Goal: Information Seeking & Learning: Find specific fact

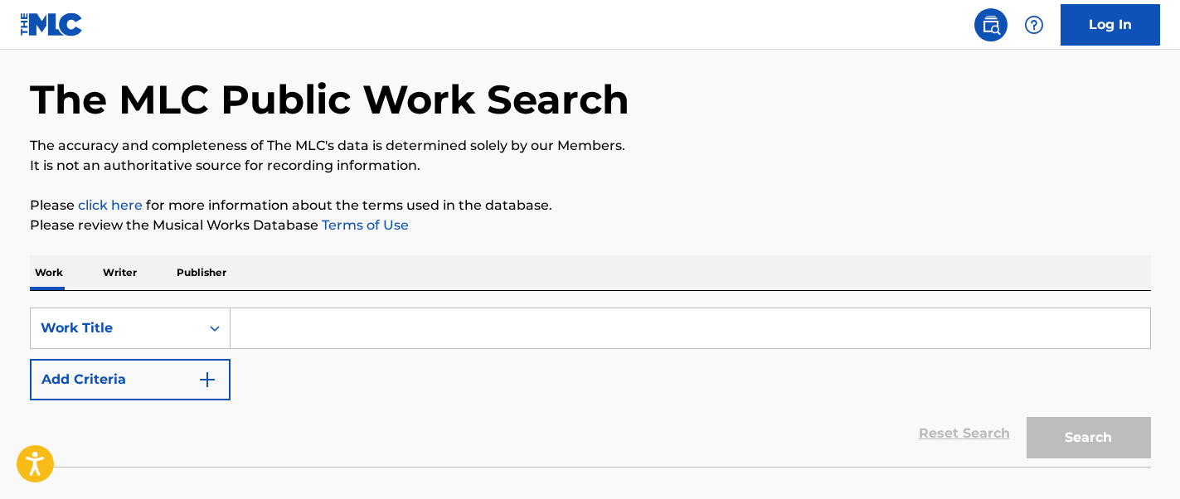
scroll to position [169, 0]
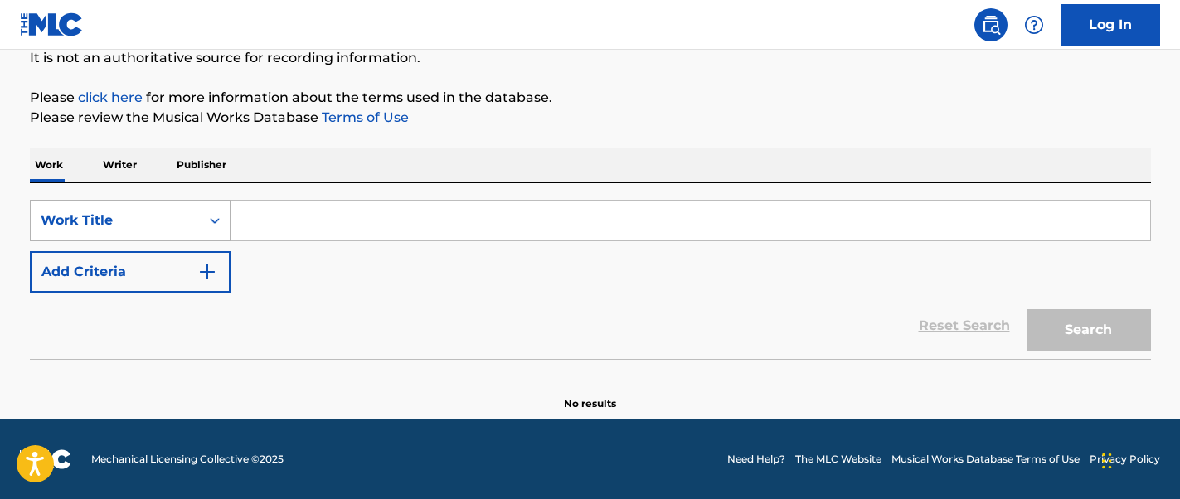
click at [147, 223] on div "Work Title" at bounding box center [115, 221] width 149 height 20
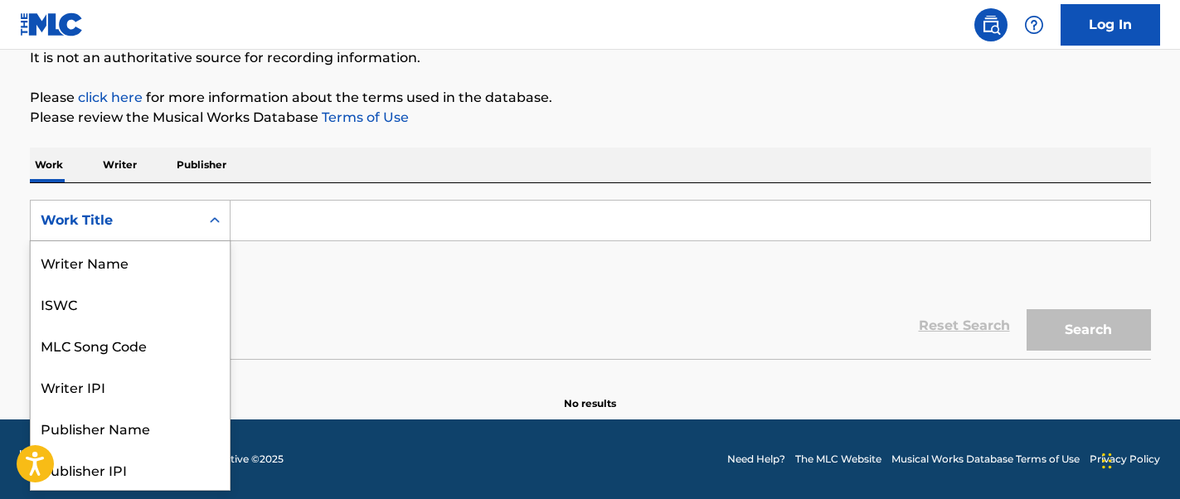
scroll to position [83, 0]
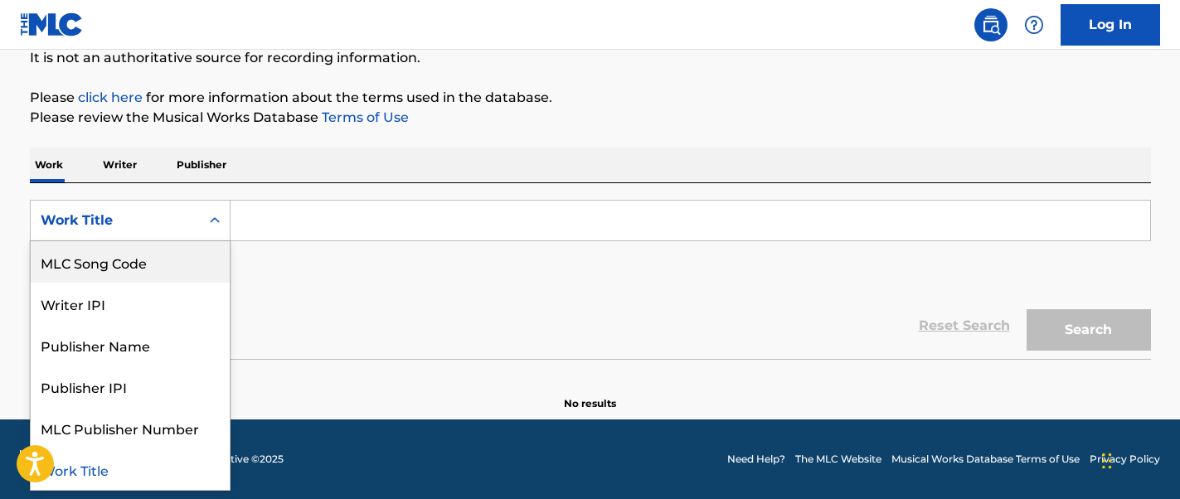
click at [194, 270] on div "MLC Song Code" at bounding box center [130, 261] width 199 height 41
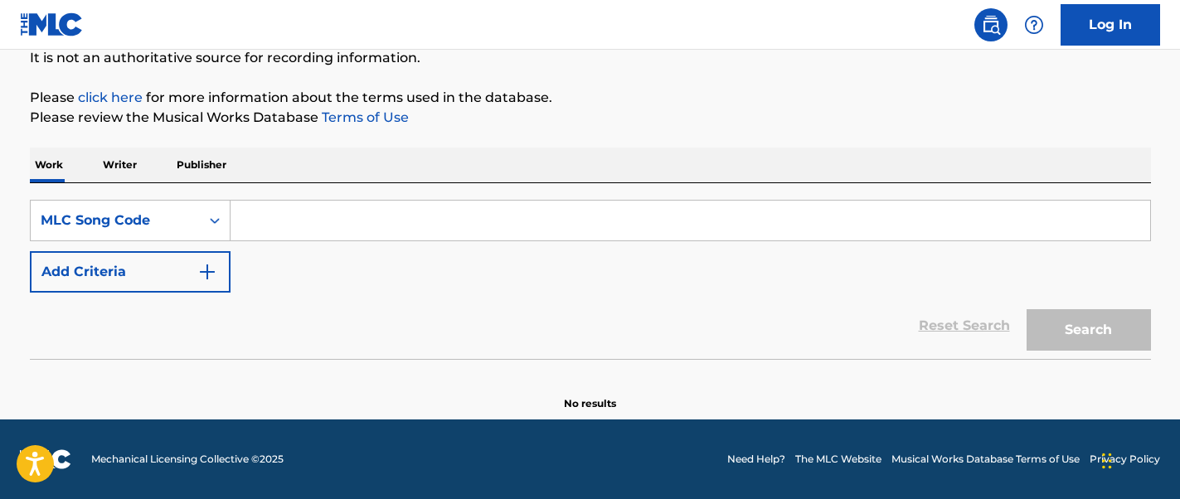
click at [321, 237] on input "Search Form" at bounding box center [689, 221] width 919 height 40
paste input "WC5997"
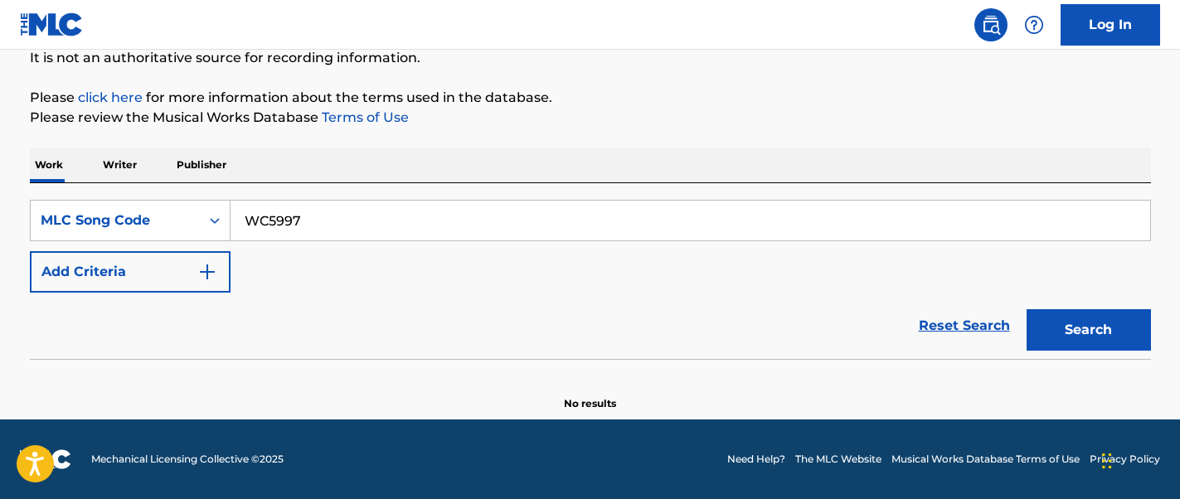
type input "WC5997"
click at [1101, 340] on button "Search" at bounding box center [1088, 329] width 124 height 41
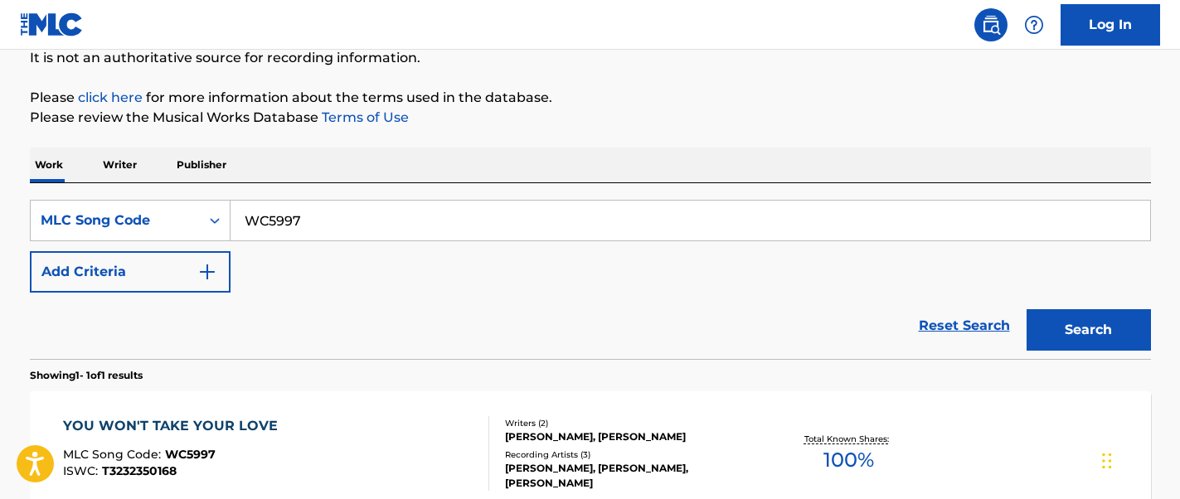
click at [376, 437] on div "YOU WON'T TAKE YOUR LOVE MLC Song Code : WC5997 ISWC : T3232350168" at bounding box center [276, 453] width 426 height 75
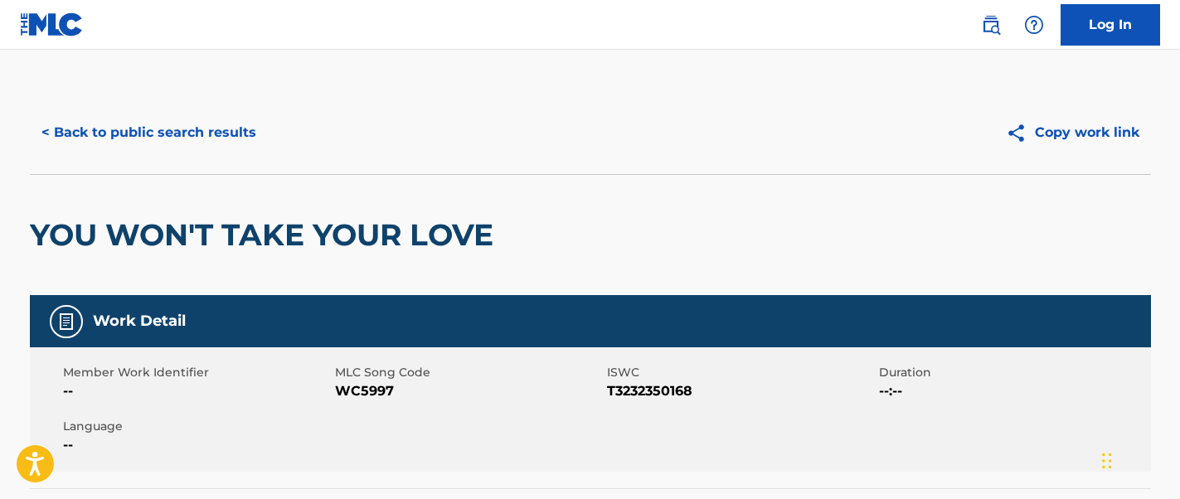
click at [122, 133] on button "< Back to public search results" at bounding box center [149, 132] width 238 height 41
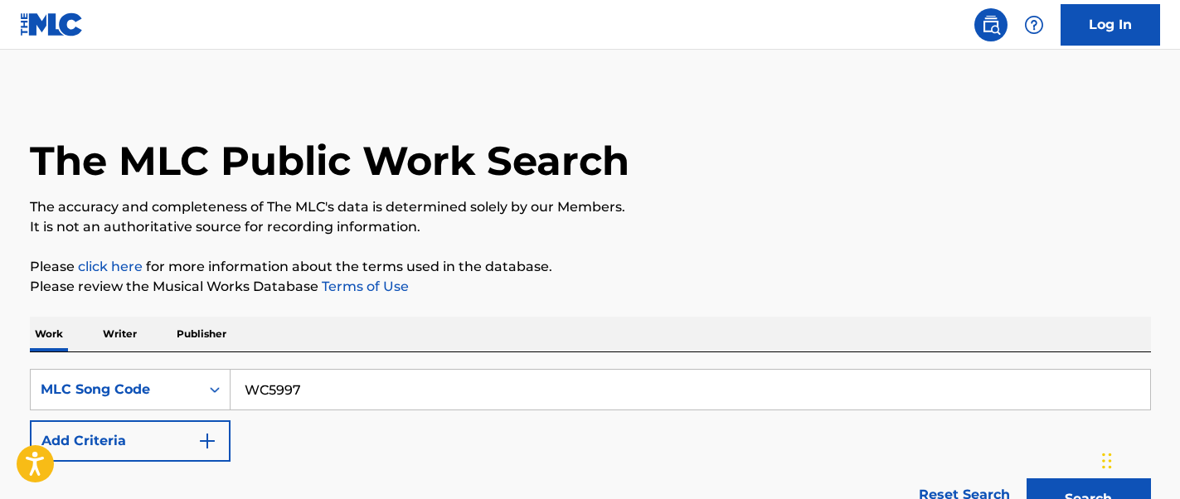
scroll to position [169, 0]
